Goal: Task Accomplishment & Management: Use online tool/utility

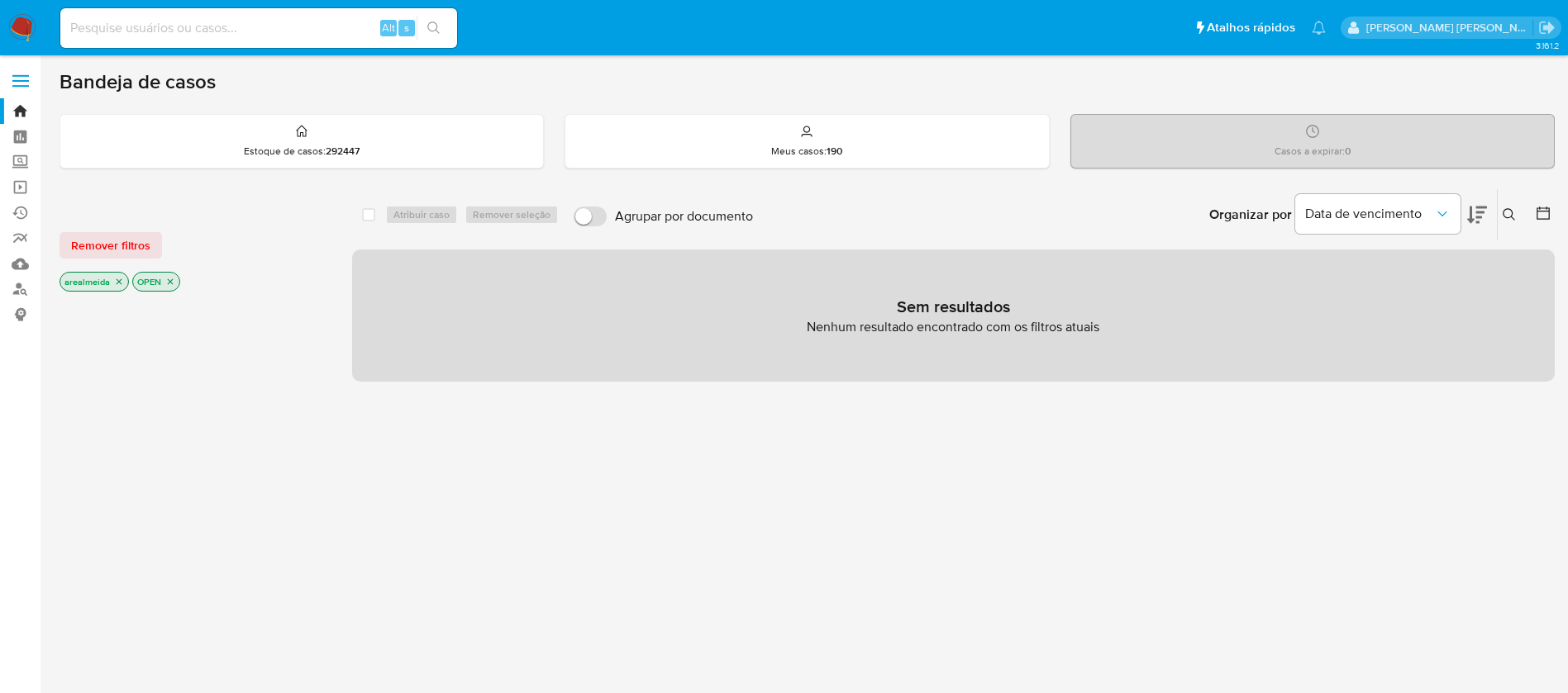
click at [117, 279] on icon "close-filter" at bounding box center [119, 282] width 10 height 10
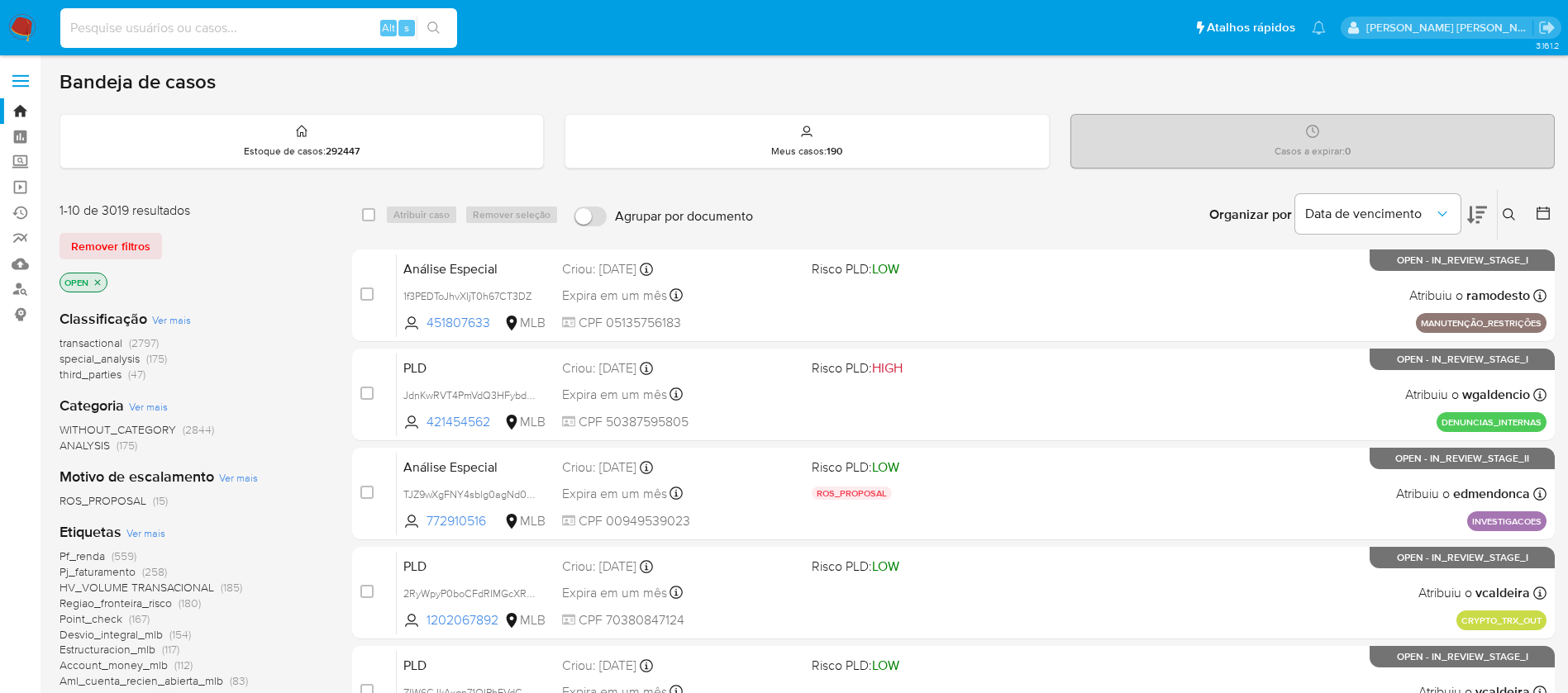
click at [144, 27] on input at bounding box center [258, 27] width 397 height 21
paste input "Iny6XquKO7XAuE7lubhBDNXw"
type input "Iny6XquKO7XAuE7lubhBDNXw"
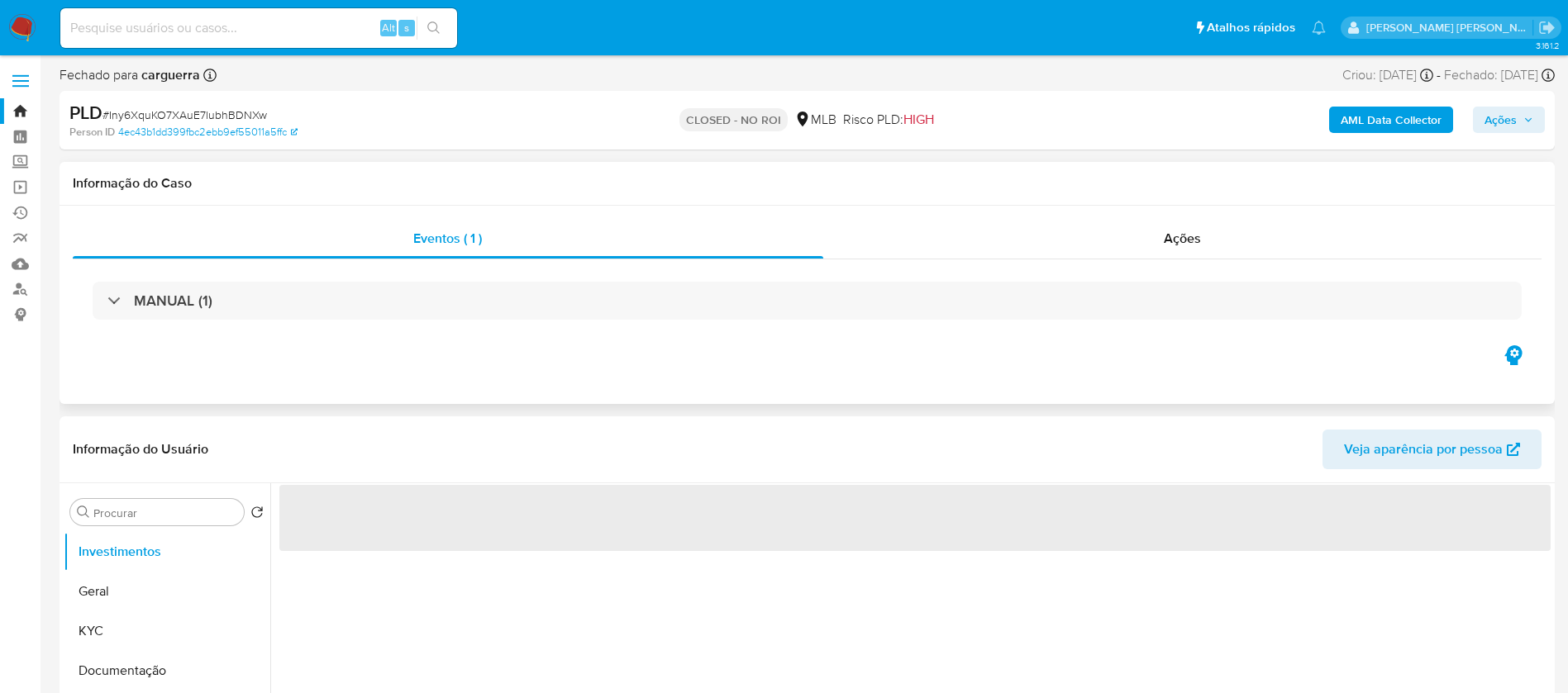
select select "10"
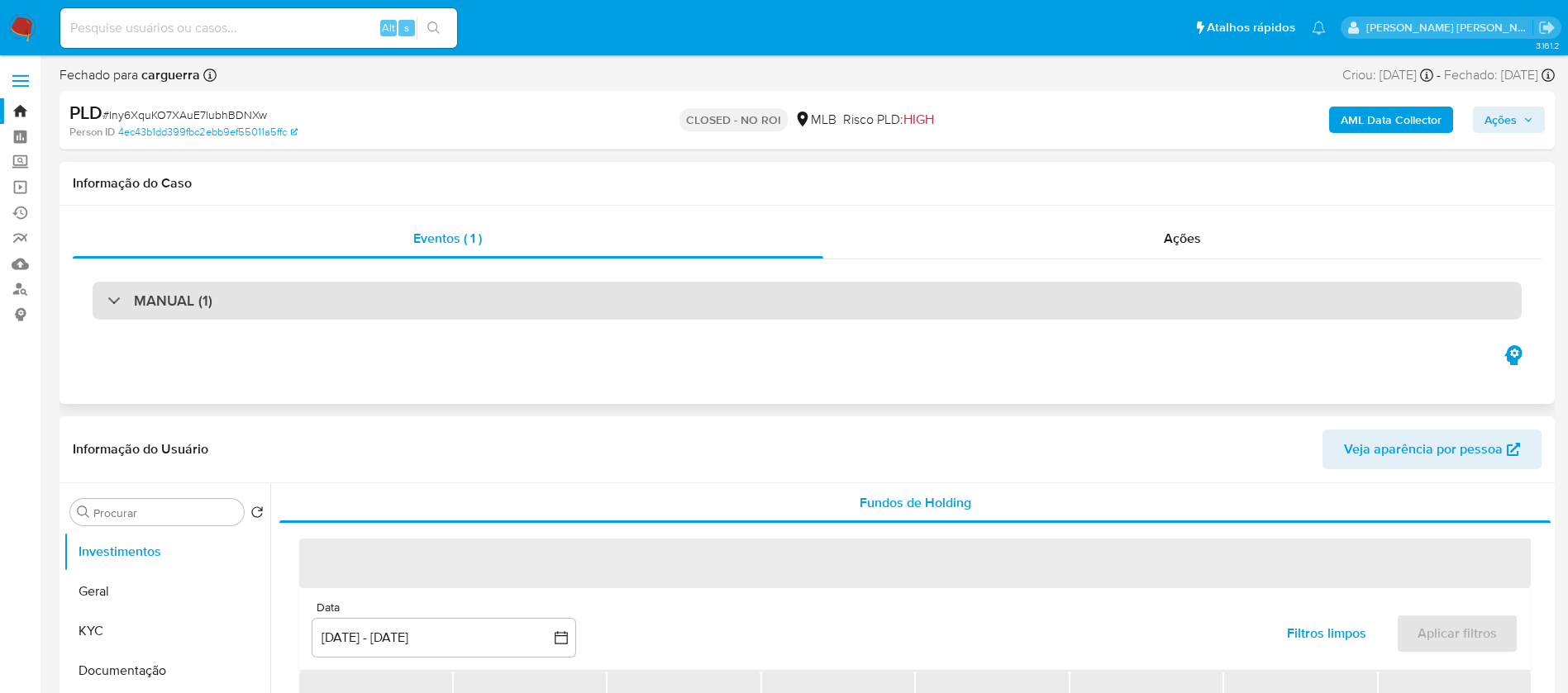
click at [492, 304] on div "MANUAL (1)" at bounding box center [807, 301] width 1429 height 38
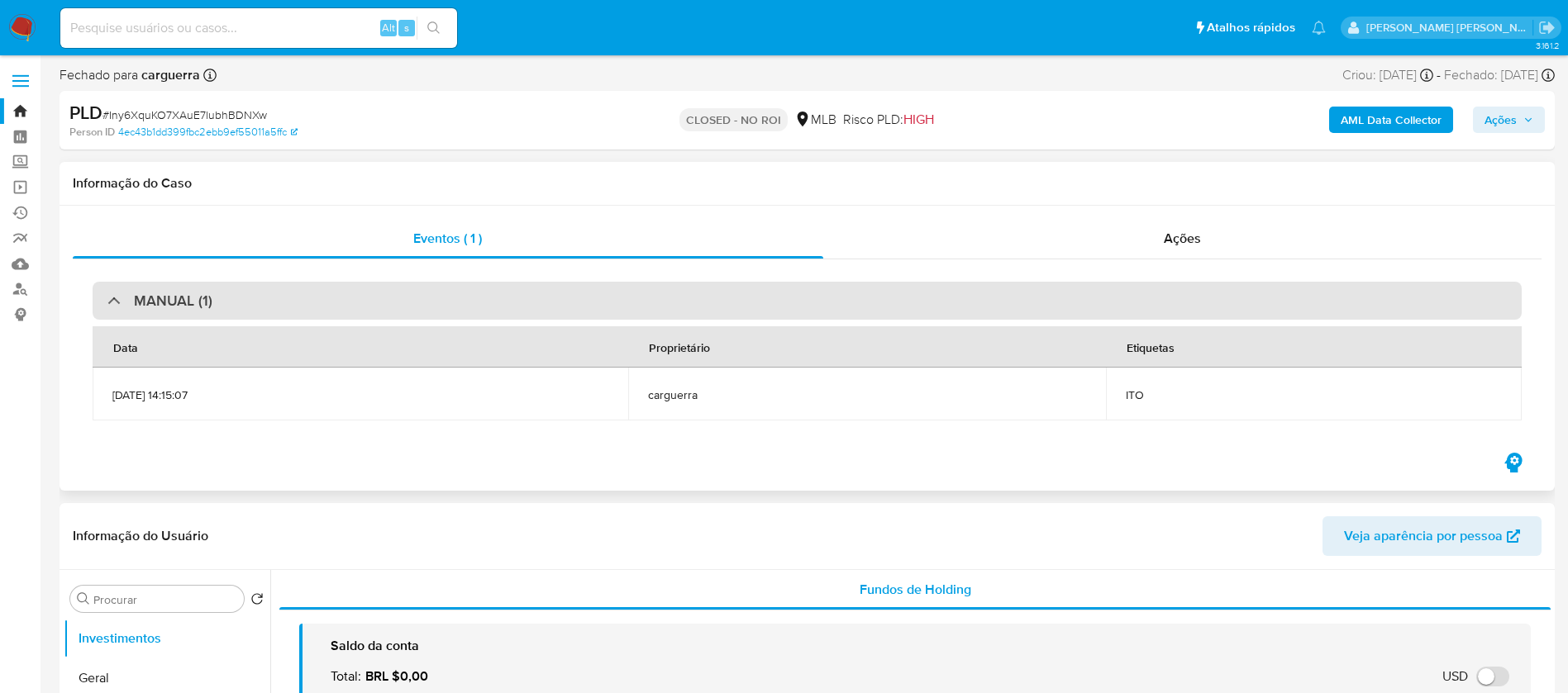
click at [492, 304] on div "MANUAL (1)" at bounding box center [807, 301] width 1429 height 38
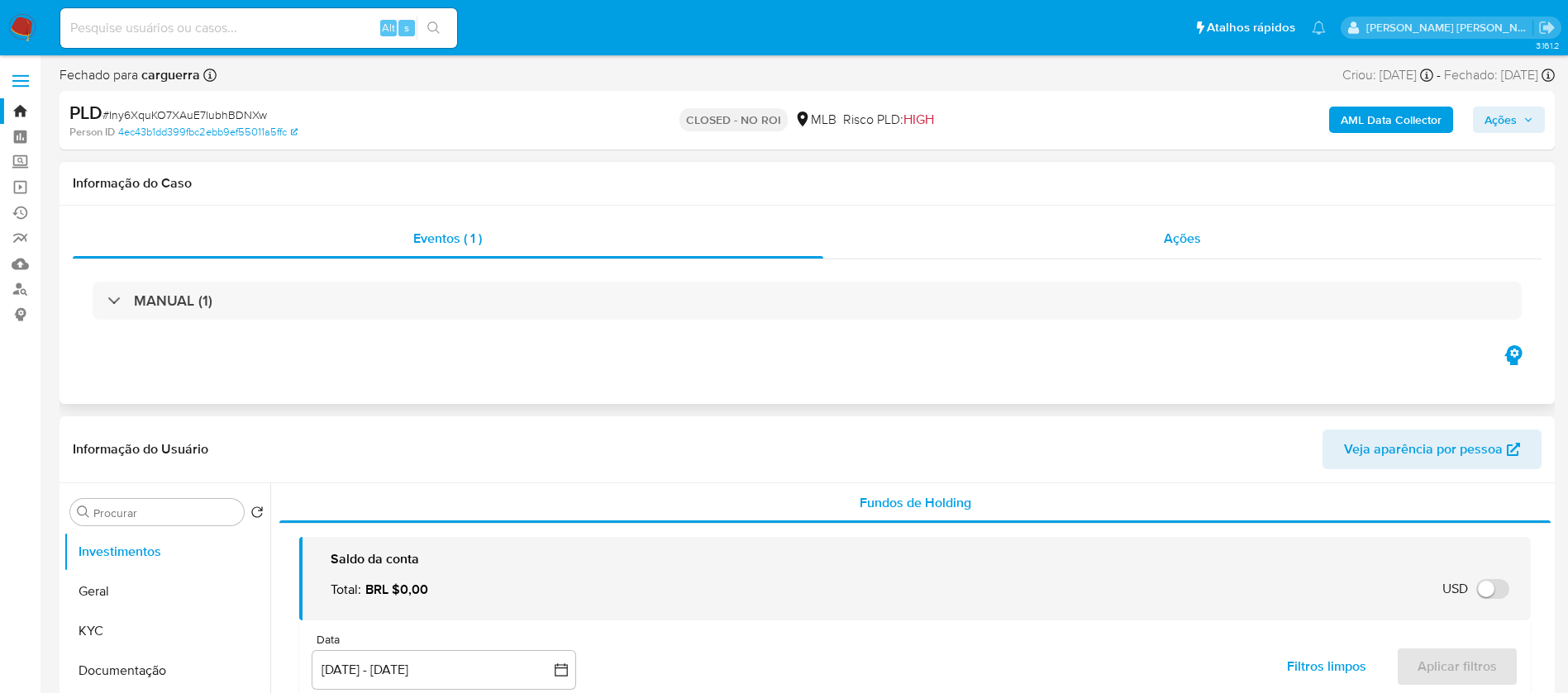
click at [1165, 240] on span "Ações" at bounding box center [1181, 238] width 37 height 19
